Goal: Entertainment & Leisure: Consume media (video, audio)

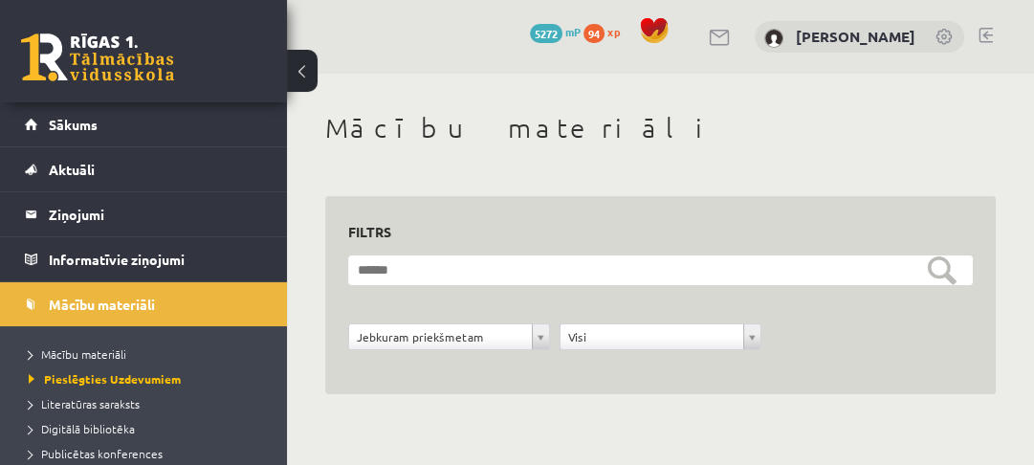
click at [78, 54] on link at bounding box center [97, 57] width 153 height 48
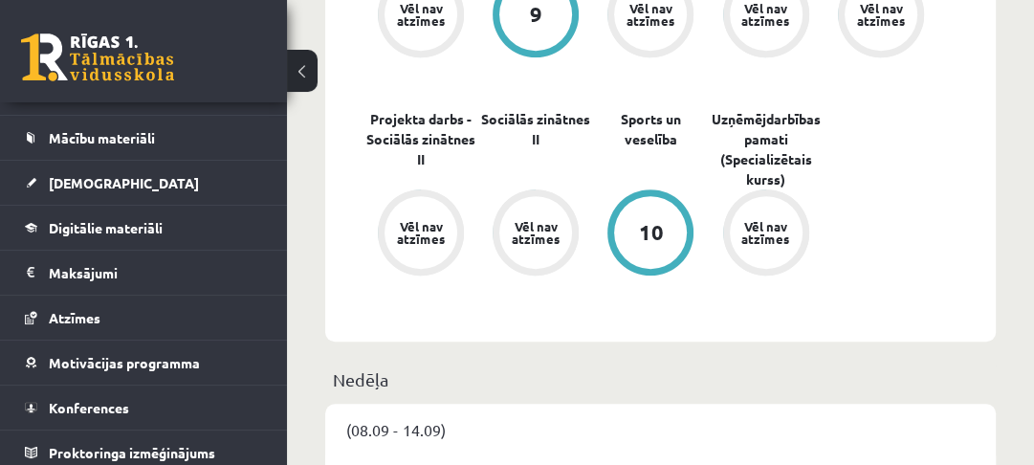
scroll to position [174, 0]
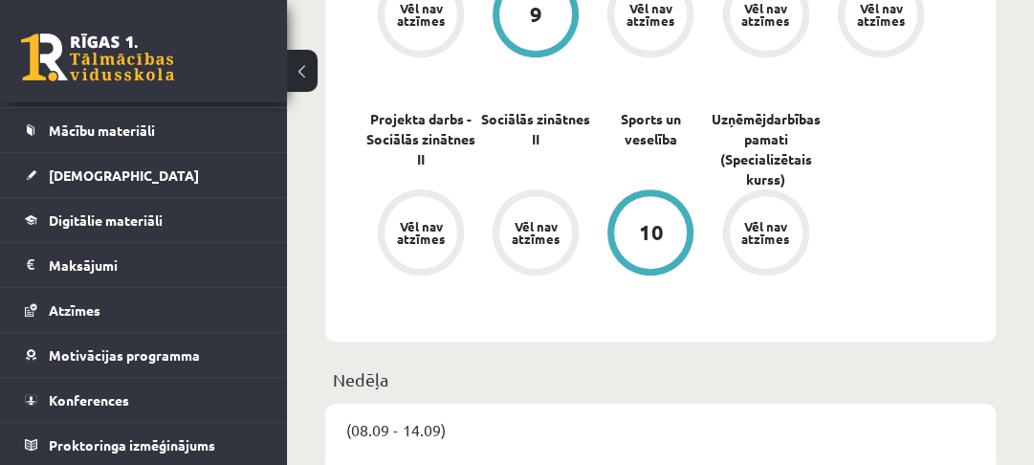
click at [113, 385] on link "Konferences" at bounding box center [144, 400] width 238 height 44
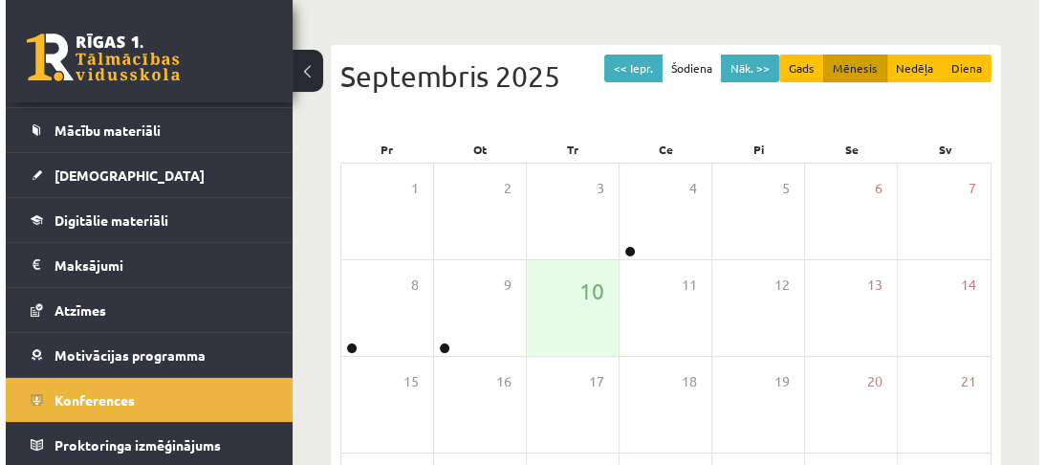
scroll to position [142, 0]
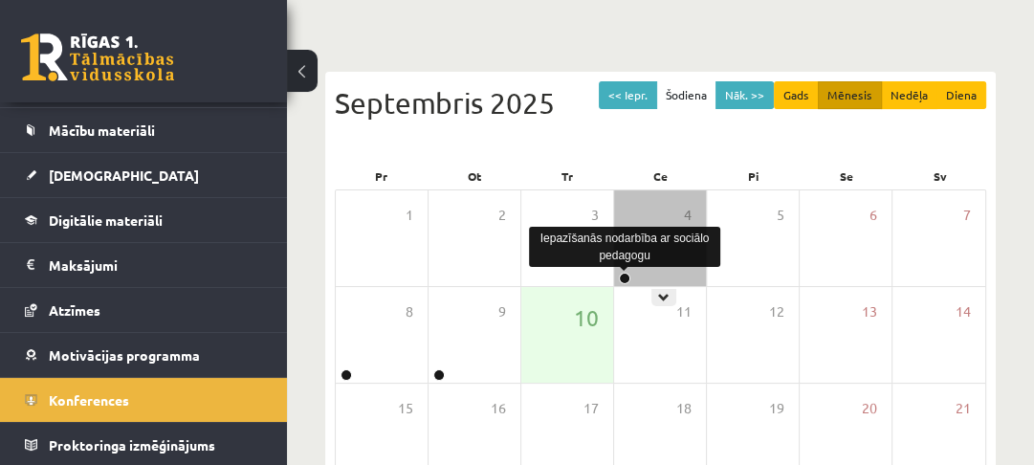
click at [622, 277] on link at bounding box center [624, 277] width 11 height 11
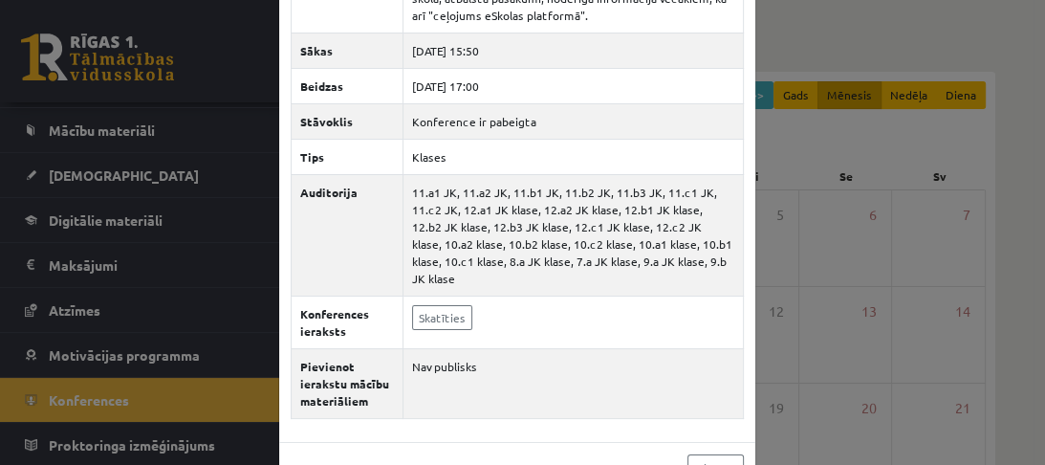
scroll to position [153, 0]
click at [455, 304] on link "Skatīties" at bounding box center [442, 316] width 60 height 25
click at [857, 221] on div "Iepazīšanās nodarbība ar sociālo pedagogu × Nosaukums Iepazīšanās nodarbība ar …" at bounding box center [522, 232] width 1045 height 465
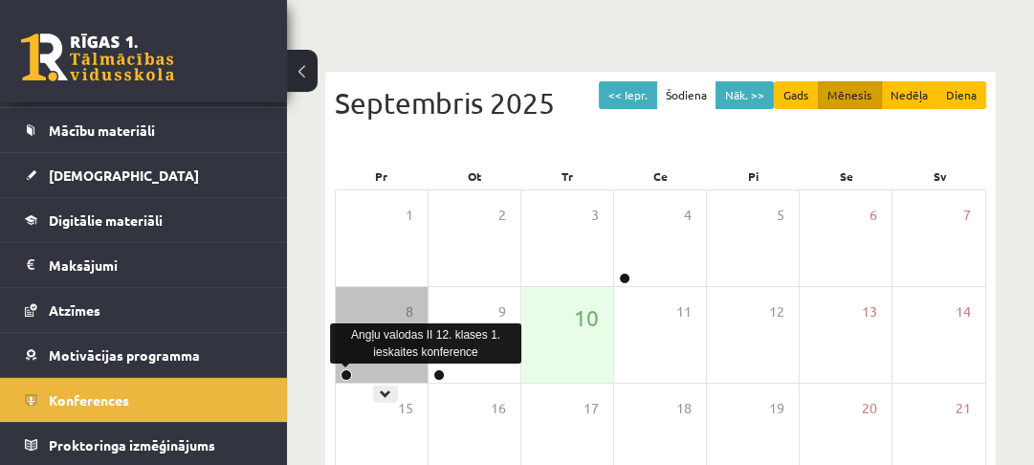
click at [344, 374] on link at bounding box center [345, 374] width 11 height 11
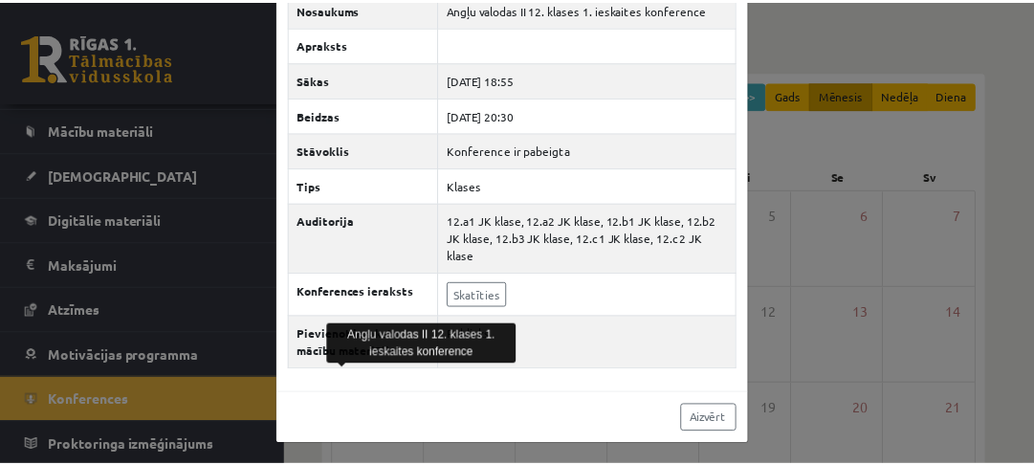
scroll to position [0, 0]
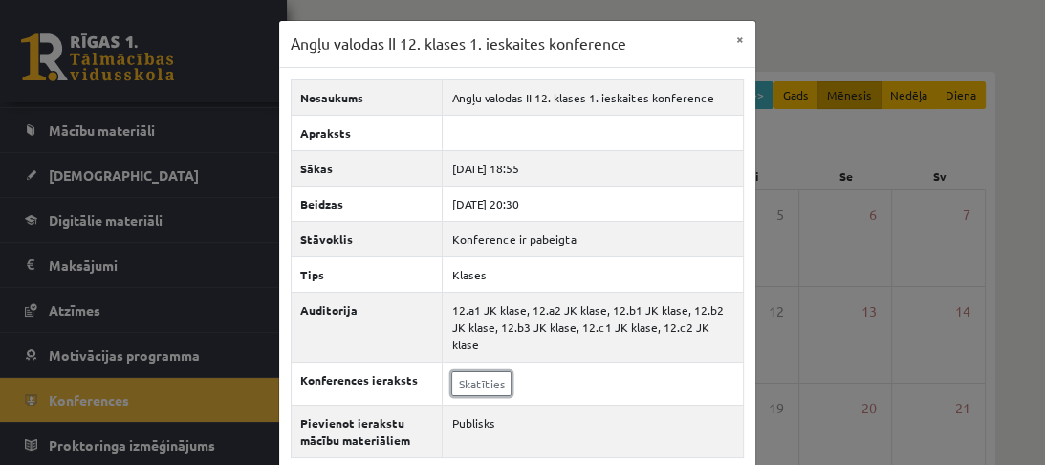
click at [486, 371] on link "Skatīties" at bounding box center [481, 383] width 60 height 25
click at [728, 42] on button "×" at bounding box center [740, 39] width 31 height 36
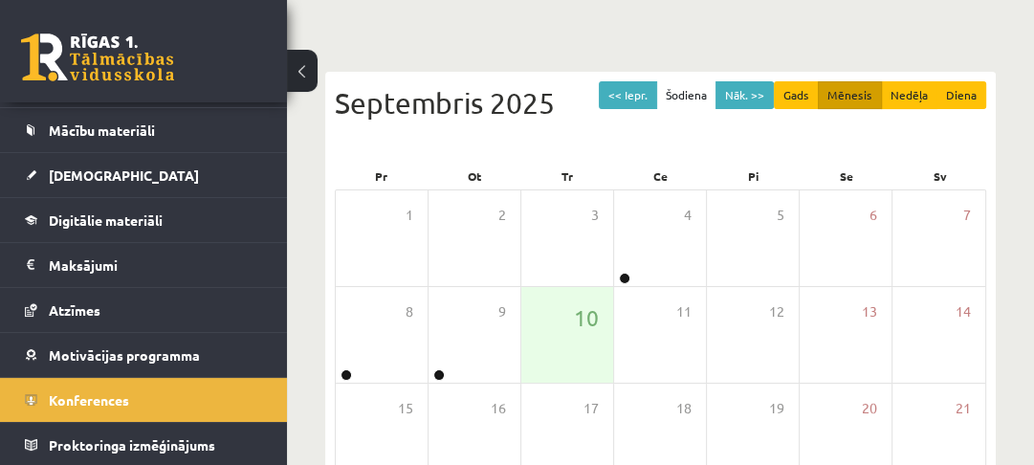
click at [138, 74] on link at bounding box center [97, 57] width 153 height 48
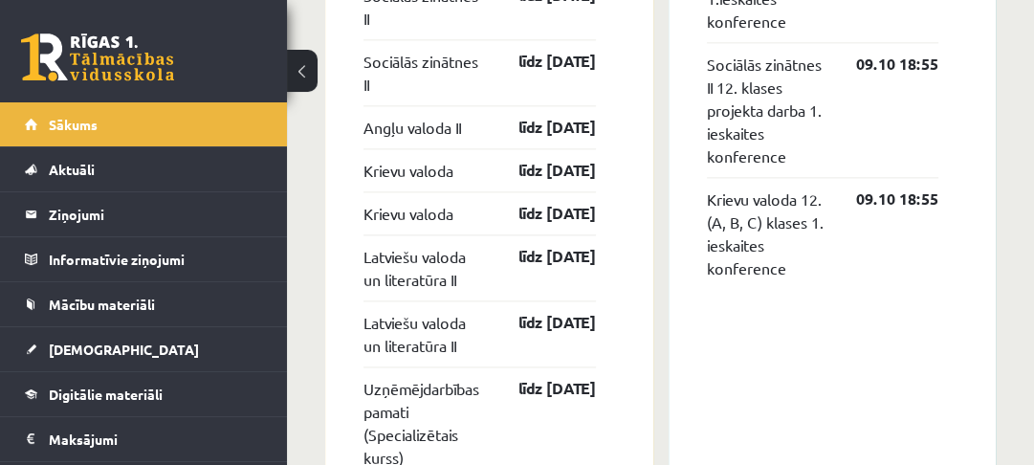
scroll to position [1836, 0]
